Goal: Information Seeking & Learning: Learn about a topic

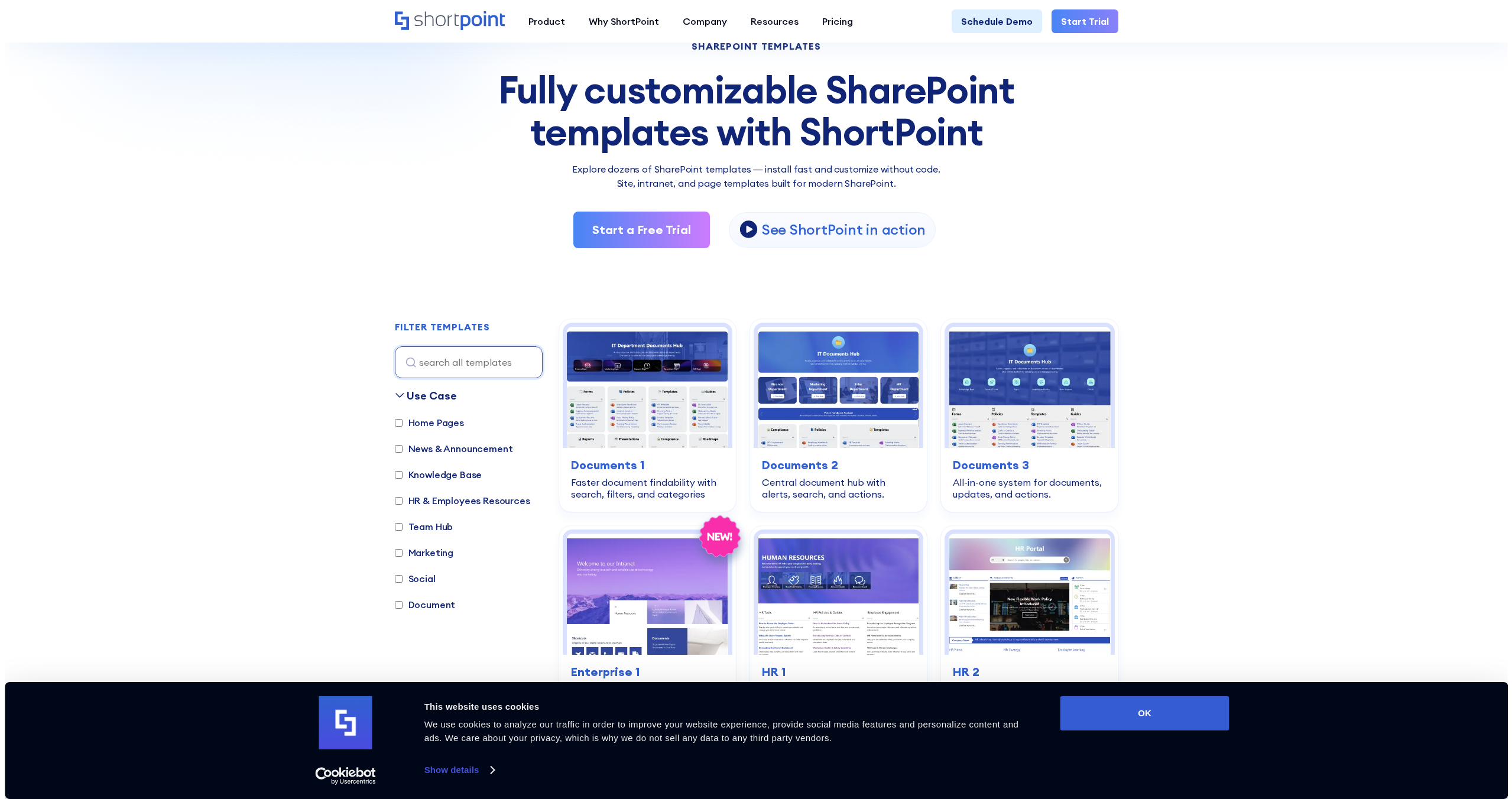
scroll to position [99, 0]
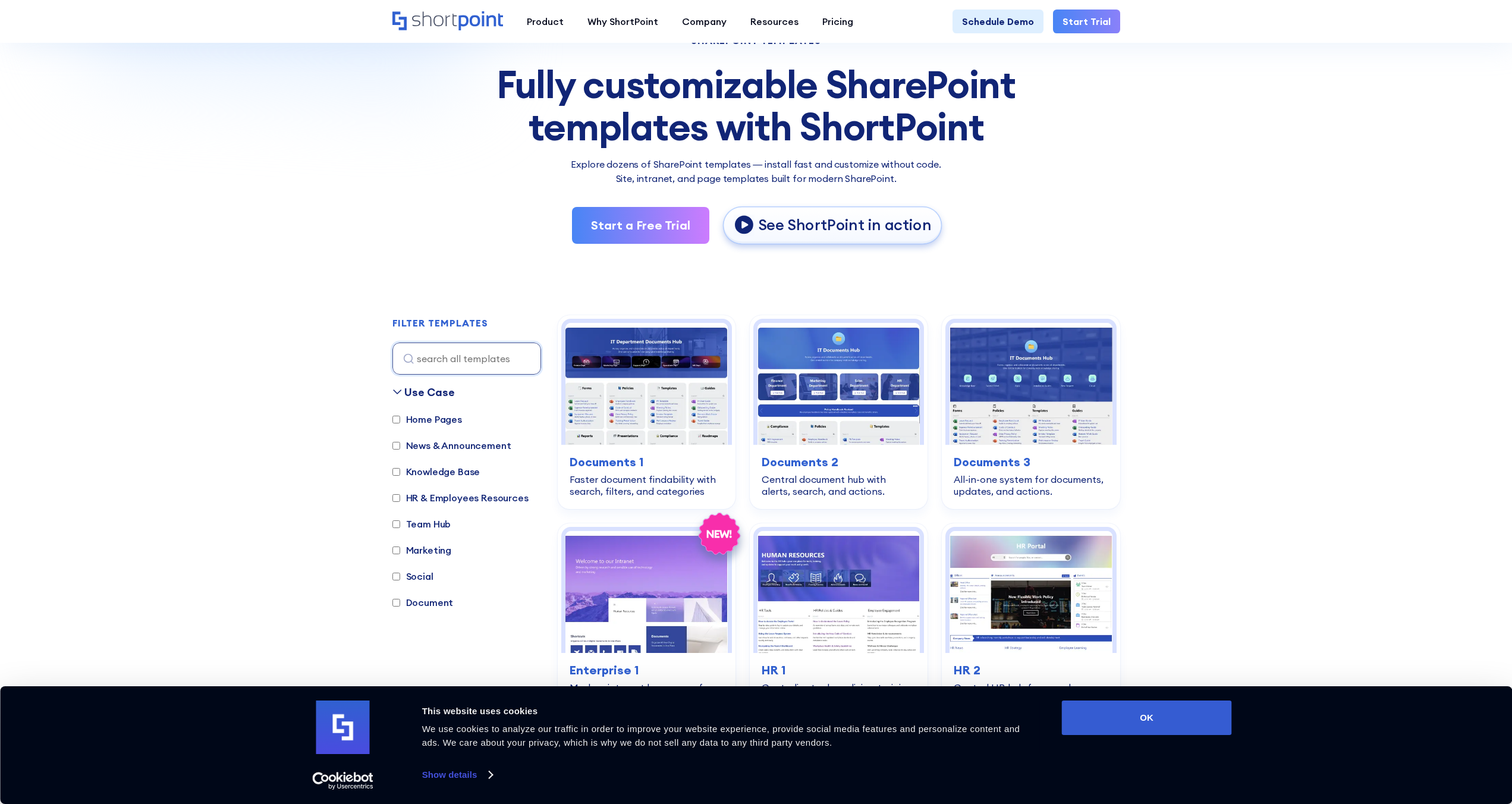
click at [769, 227] on p "See ShortPoint in action" at bounding box center [845, 226] width 173 height 20
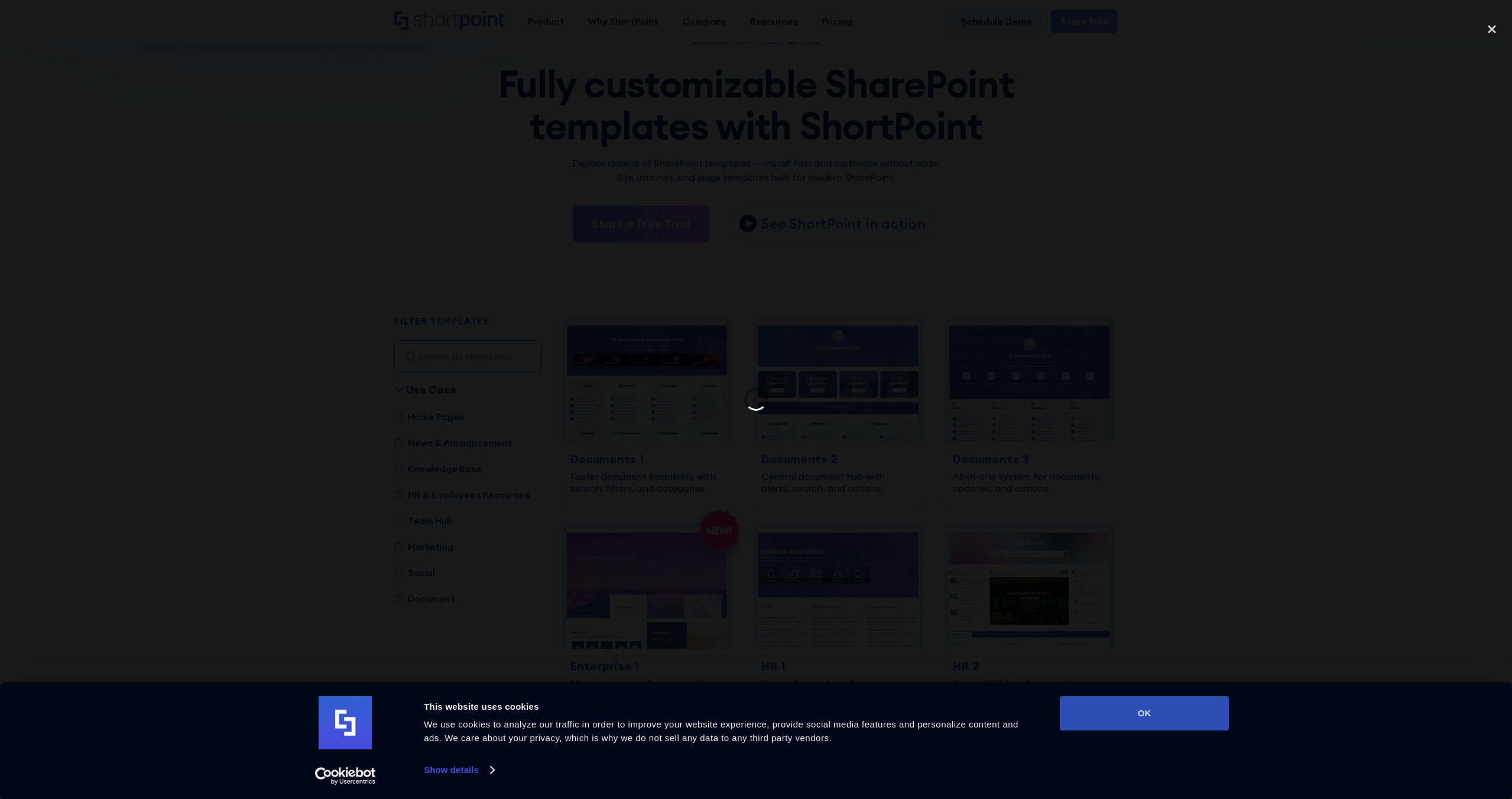
click at [1158, 725] on button "OK" at bounding box center [1143, 713] width 169 height 34
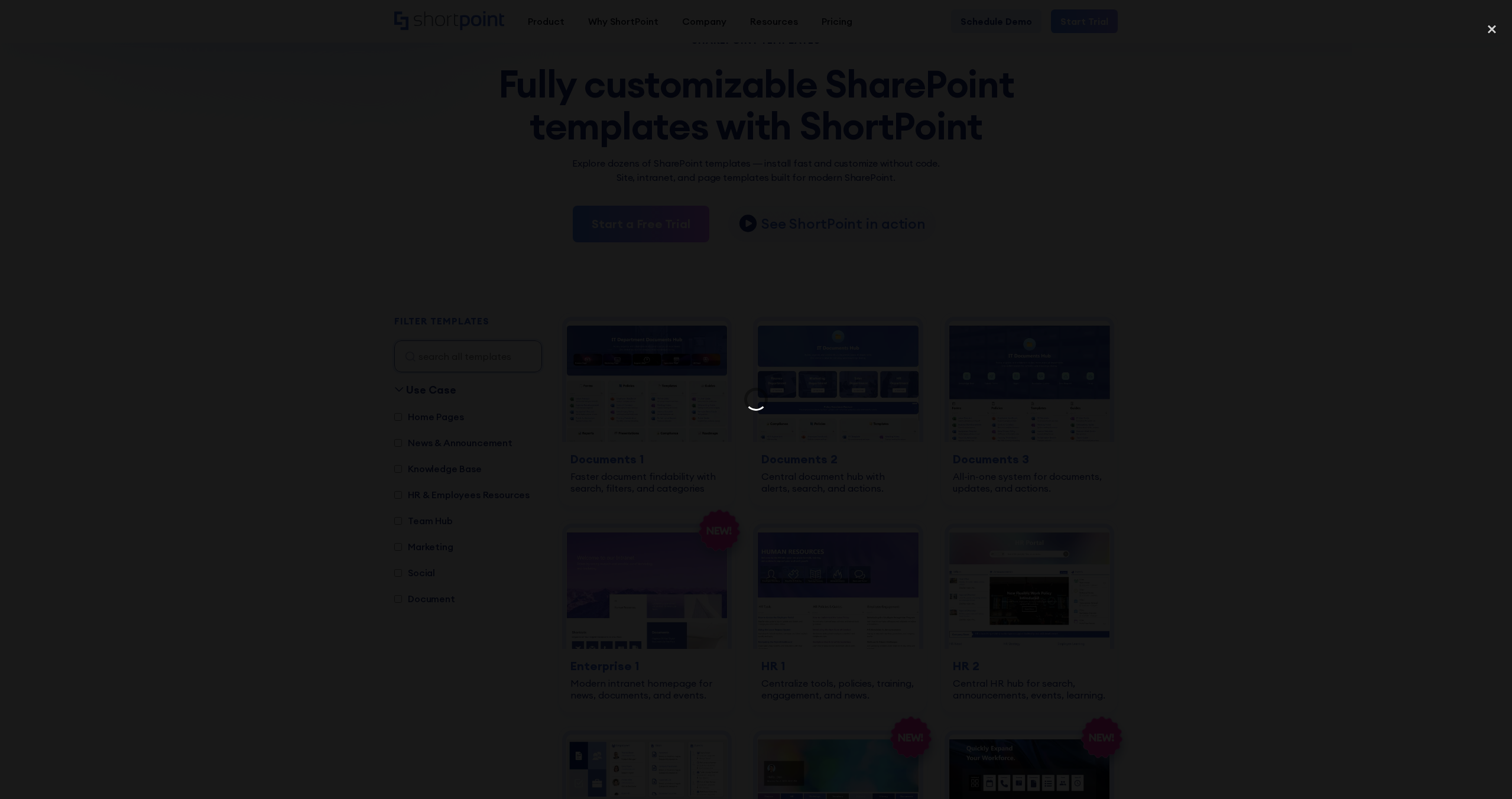
scroll to position [0, 0]
click at [1501, 28] on div "close lightbox" at bounding box center [1491, 29] width 40 height 26
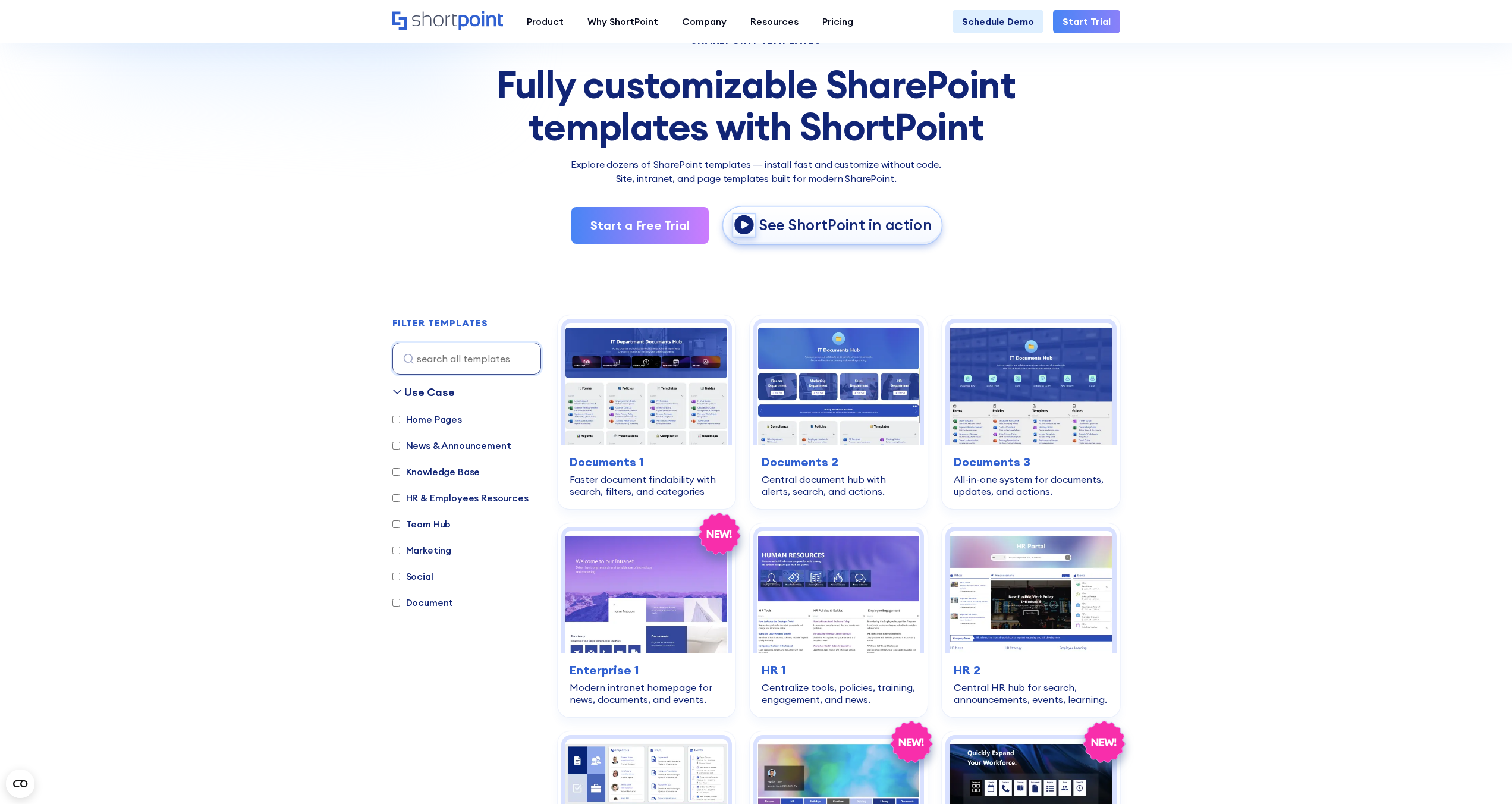
click at [747, 224] on icon "open lightbox" at bounding box center [744, 224] width 21 height 21
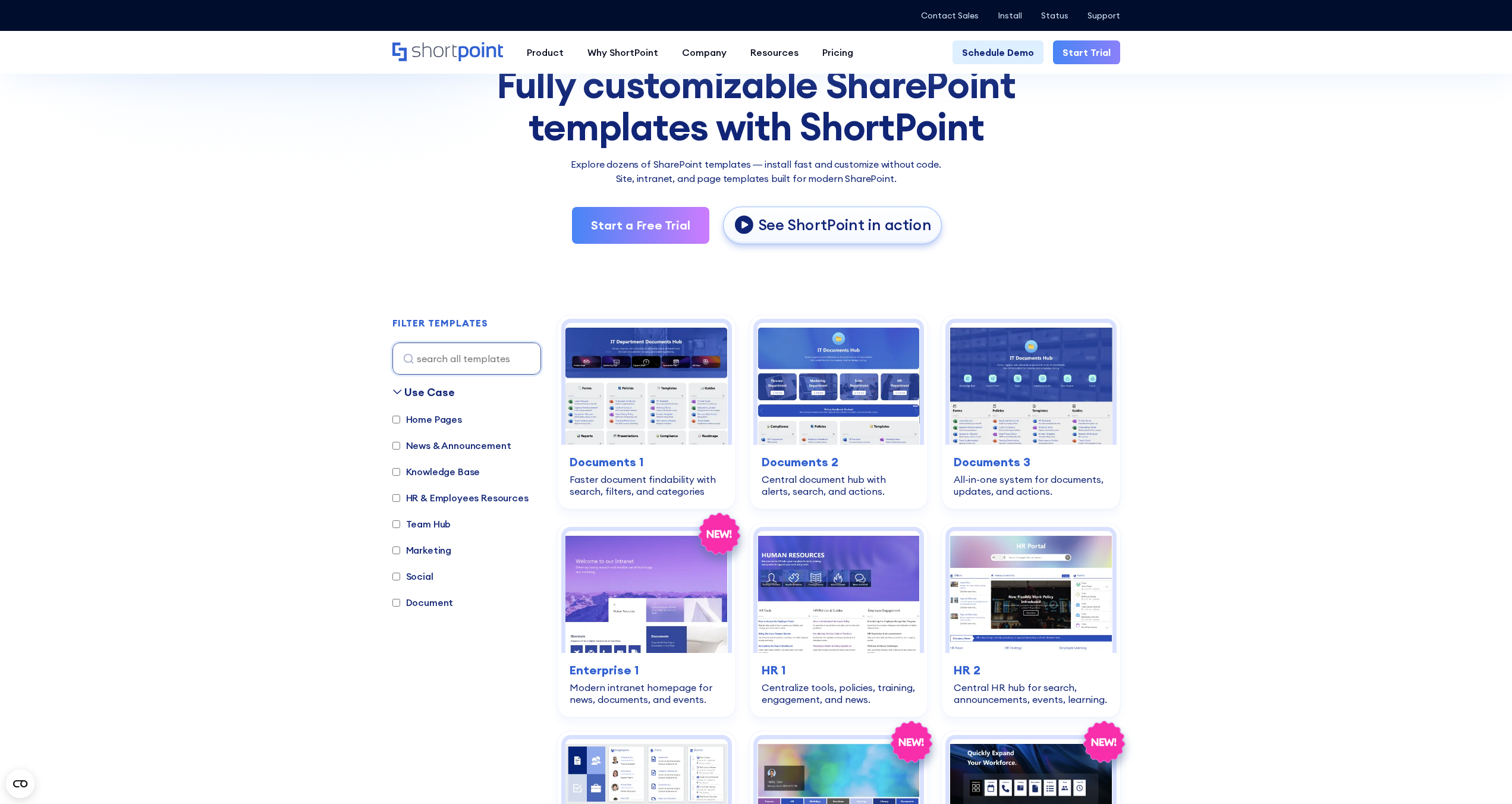
click at [816, 227] on p "See ShortPoint in action" at bounding box center [845, 226] width 173 height 20
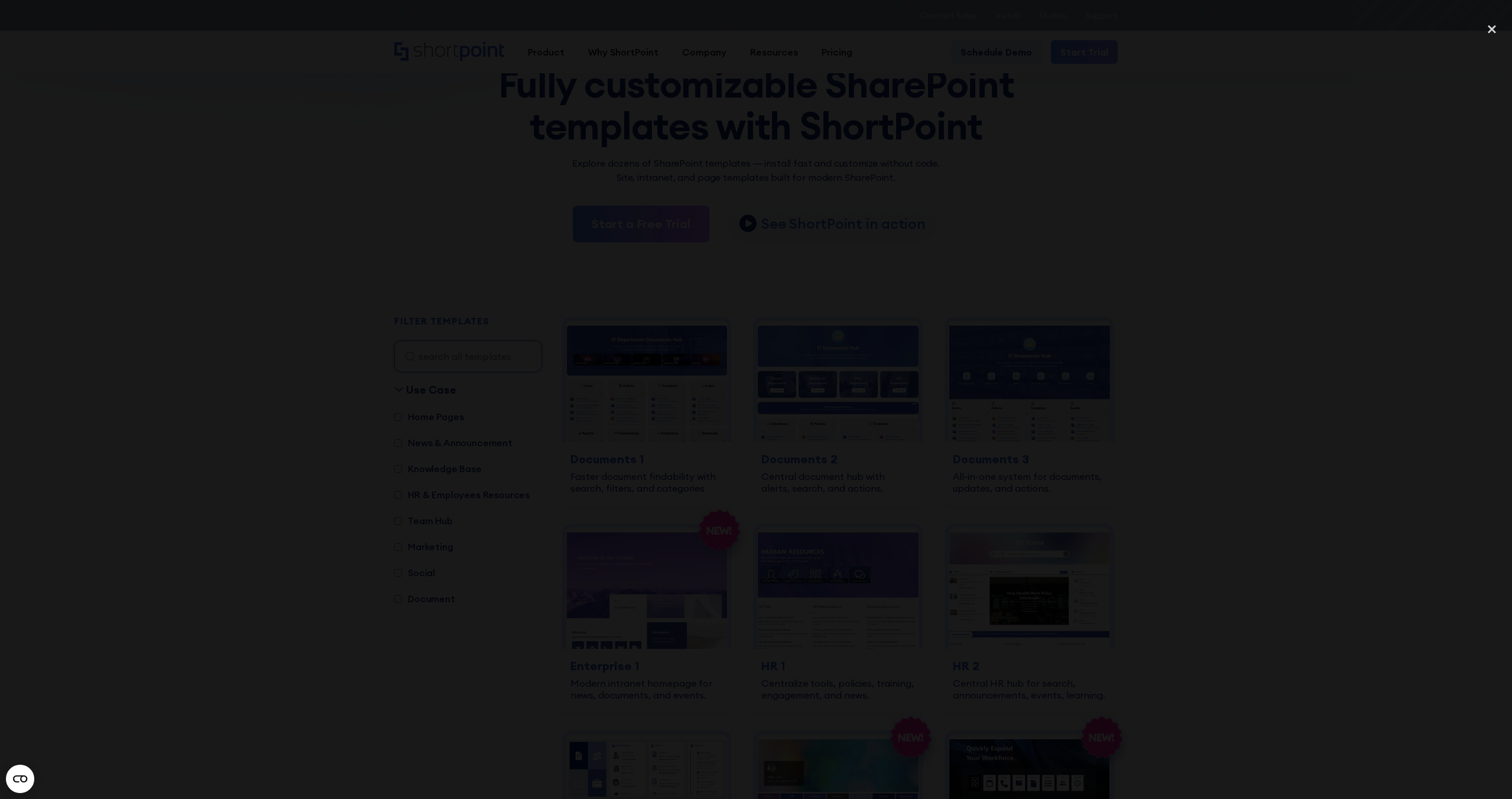
click at [964, 650] on div at bounding box center [756, 400] width 1512 height 767
